Goal: Navigation & Orientation: Go to known website

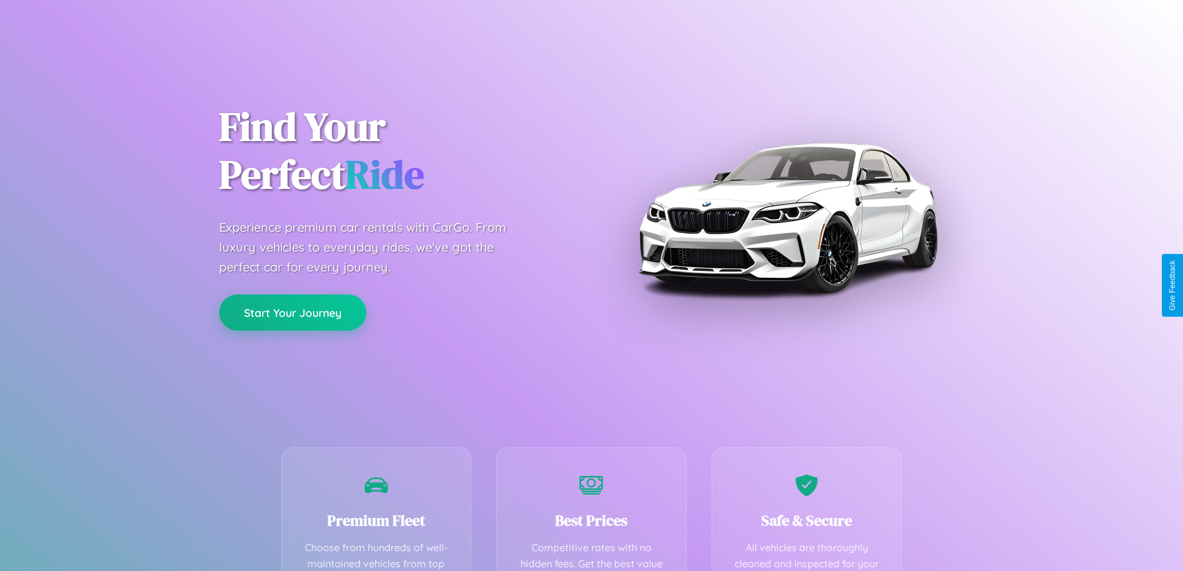
click at [293, 312] on button "Start Your Journey" at bounding box center [292, 312] width 147 height 36
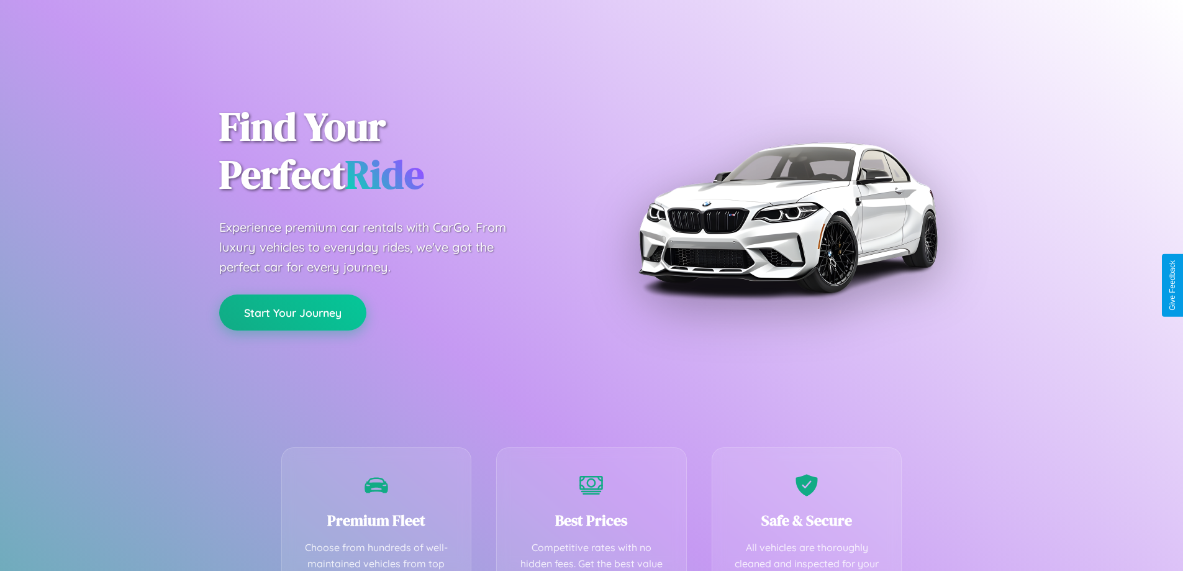
click at [293, 312] on button "Start Your Journey" at bounding box center [292, 312] width 147 height 36
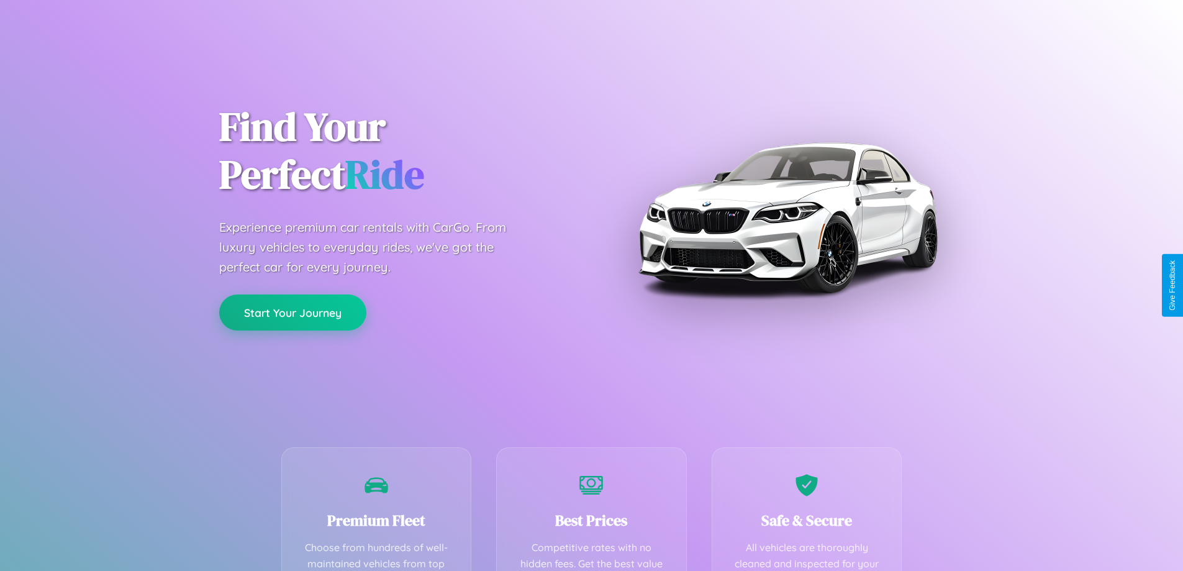
click at [293, 312] on button "Start Your Journey" at bounding box center [292, 312] width 147 height 36
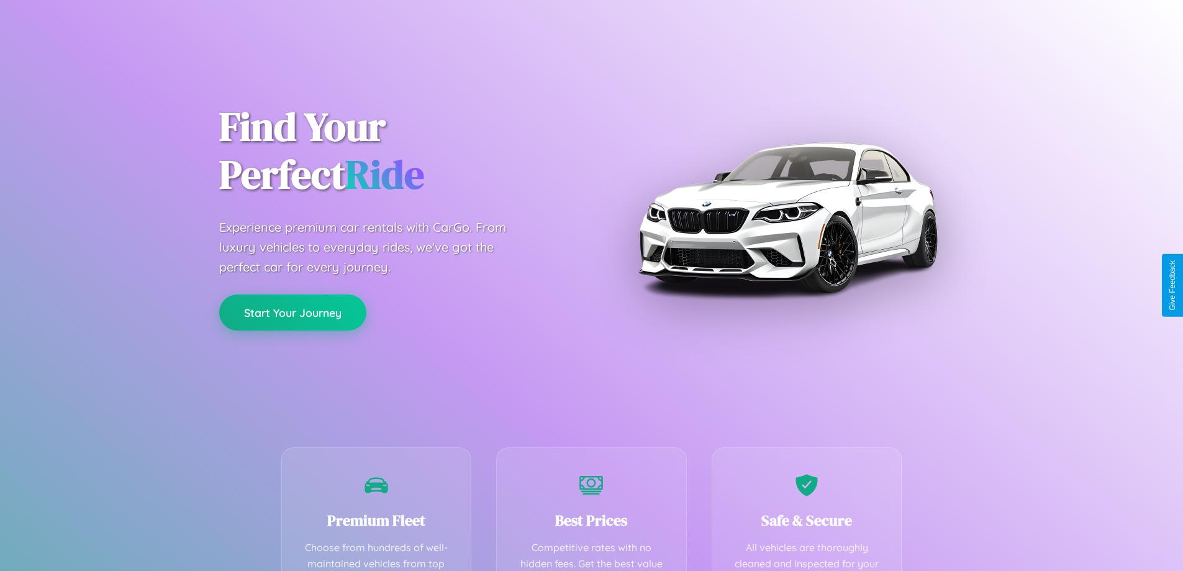
click at [293, 312] on button "Start Your Journey" at bounding box center [292, 312] width 147 height 36
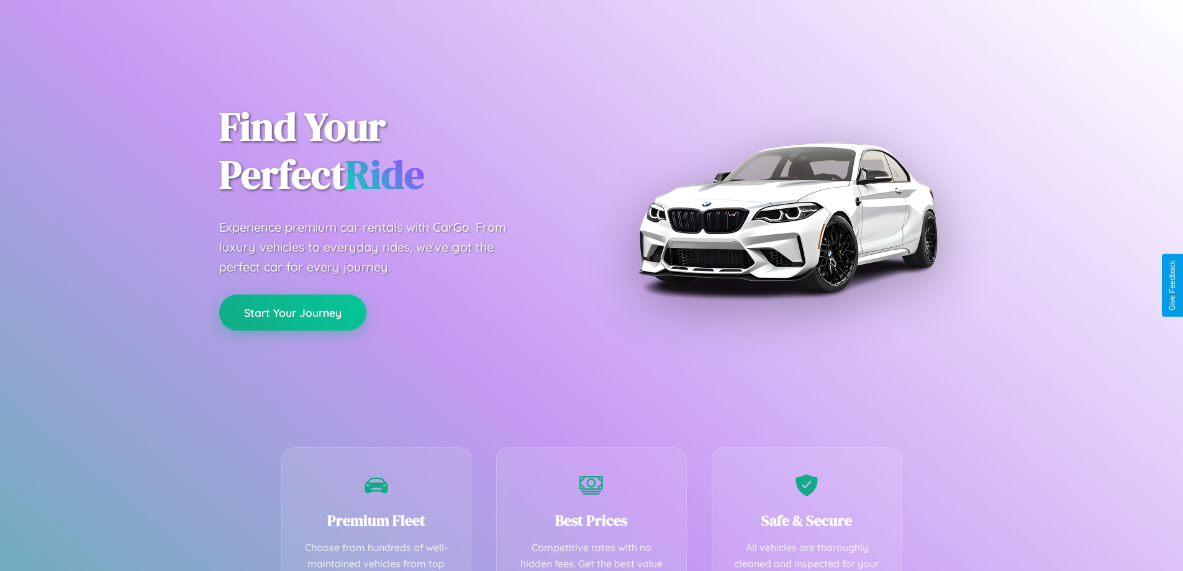
click at [293, 312] on button "Start Your Journey" at bounding box center [292, 312] width 147 height 36
